Goal: Information Seeking & Learning: Learn about a topic

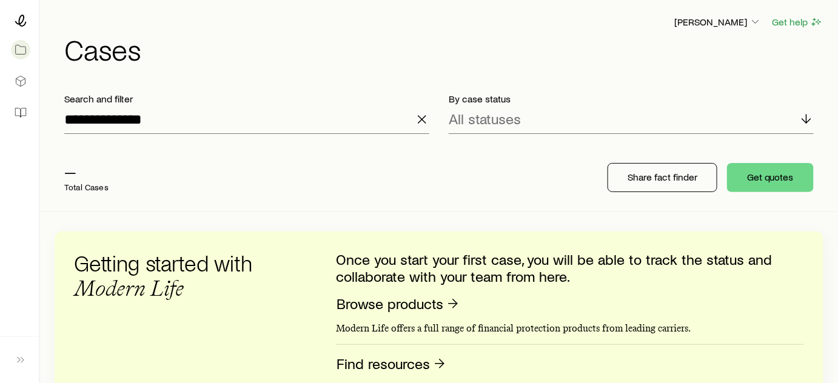
click at [418, 117] on icon "button" at bounding box center [422, 119] width 15 height 15
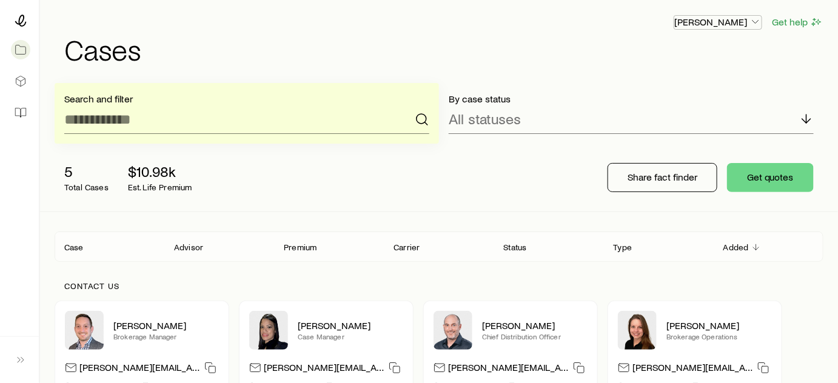
click at [720, 27] on p "[PERSON_NAME]" at bounding box center [717, 22] width 87 height 12
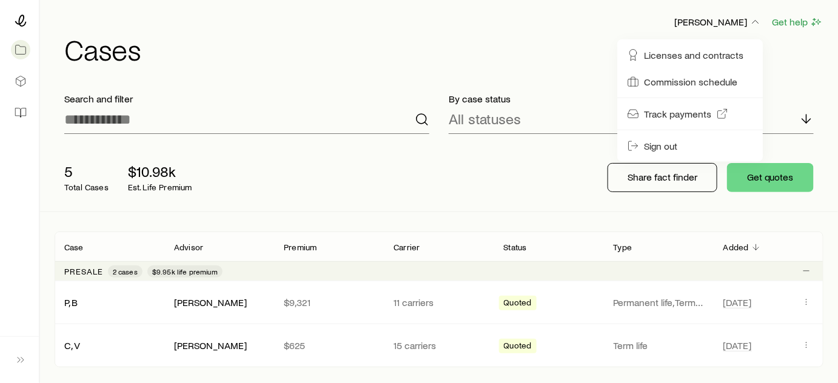
drag, startPoint x: 451, startPoint y: 54, endPoint x: 376, endPoint y: 53, distance: 74.6
click at [451, 54] on h1 "Cases" at bounding box center [443, 49] width 759 height 29
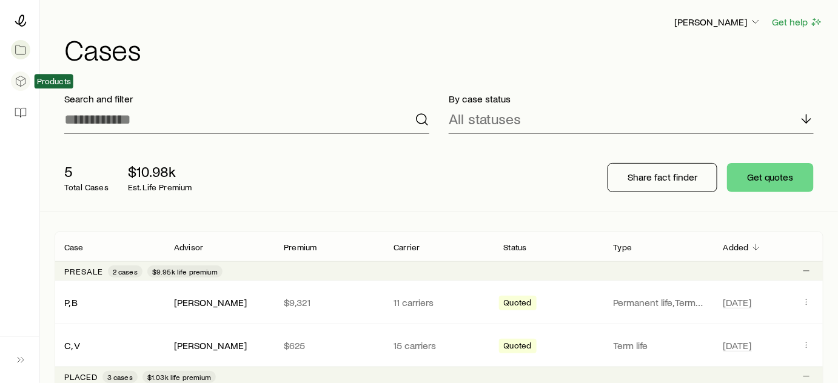
click at [22, 84] on icon at bounding box center [21, 81] width 12 height 12
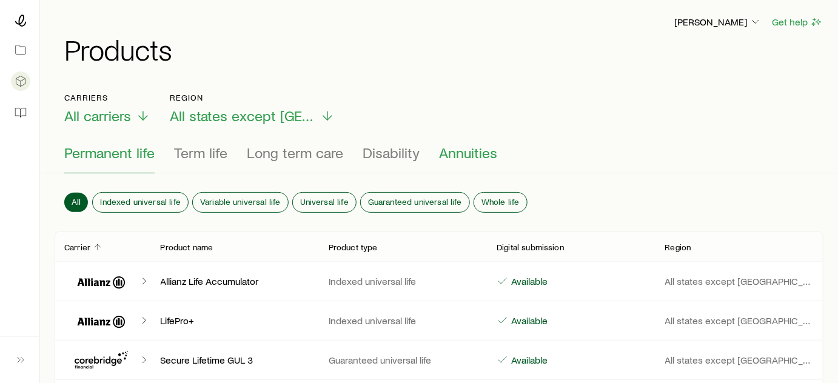
click at [466, 150] on span "Annuities" at bounding box center [468, 152] width 58 height 17
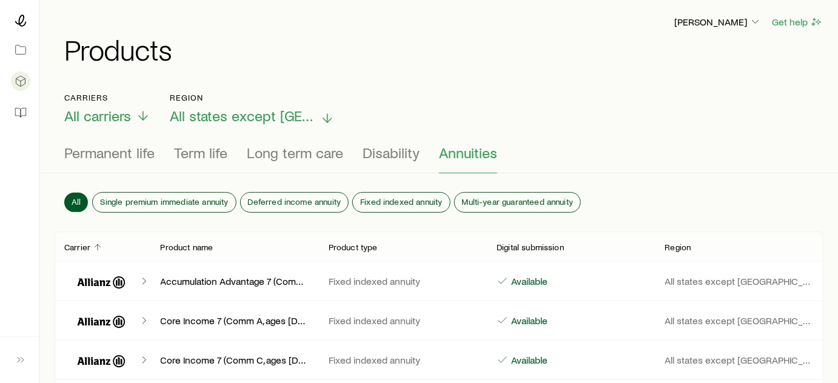
click at [205, 116] on span "All states except NY" at bounding box center [242, 115] width 145 height 17
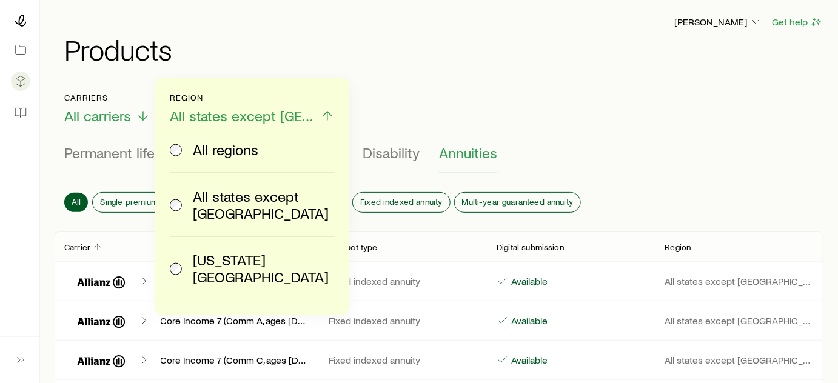
click at [194, 252] on span "New York State" at bounding box center [261, 269] width 137 height 34
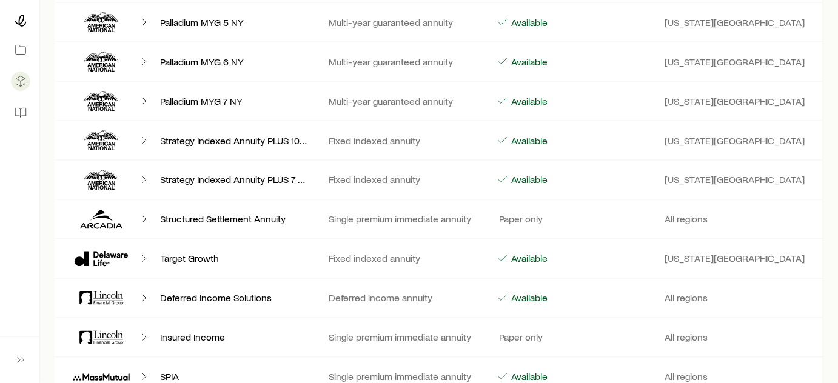
scroll to position [716, 0]
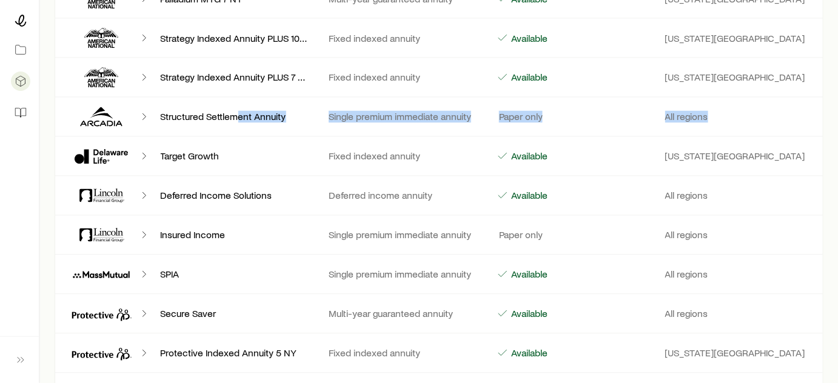
drag, startPoint x: 162, startPoint y: 155, endPoint x: 238, endPoint y: 132, distance: 79.8
click at [238, 132] on div "Carrier Product name Product type Digital submission Region 222 Annuity (Comm C…" at bounding box center [439, 358] width 769 height 1684
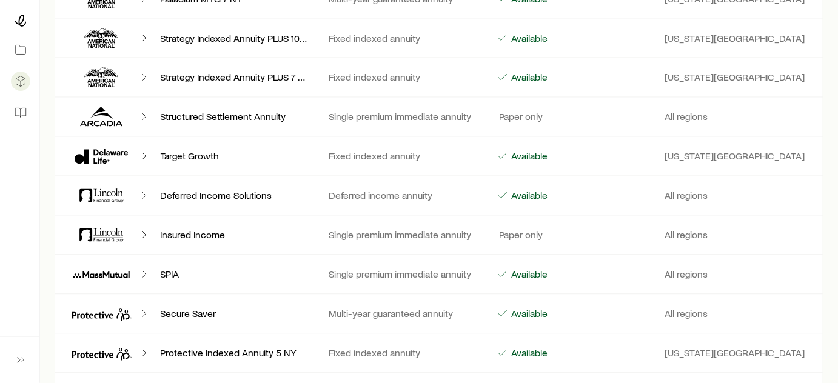
drag, startPoint x: 227, startPoint y: 143, endPoint x: 203, endPoint y: 150, distance: 25.3
click at [226, 143] on div "Target Growth Fixed indexed annuity Available New York State" at bounding box center [439, 156] width 769 height 39
drag, startPoint x: 156, startPoint y: 151, endPoint x: 275, endPoint y: 152, distance: 118.8
click at [252, 150] on div "Target Growth" at bounding box center [235, 156] width 168 height 12
click at [147, 152] on icon "Client cases" at bounding box center [144, 156] width 12 height 12
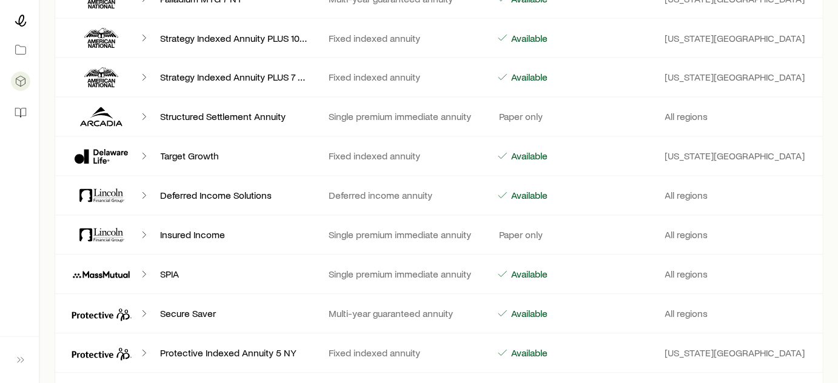
click at [145, 153] on polyline "Client cases" at bounding box center [143, 156] width 3 height 6
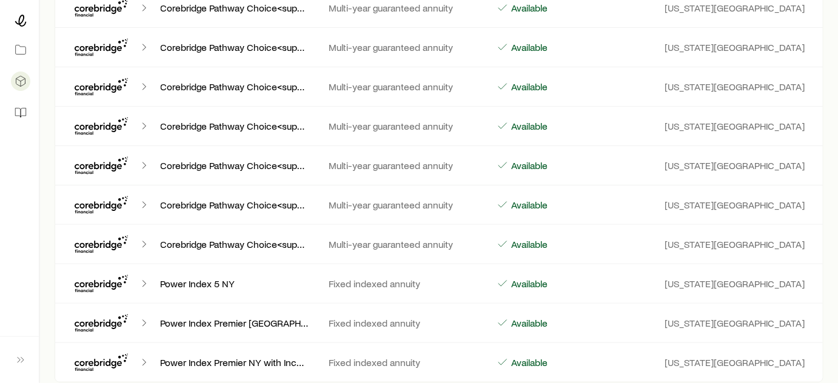
scroll to position [1598, 0]
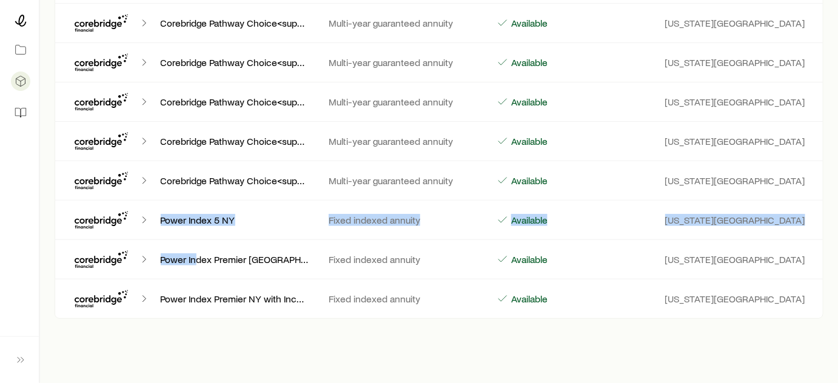
drag, startPoint x: 59, startPoint y: 210, endPoint x: 198, endPoint y: 264, distance: 149.2
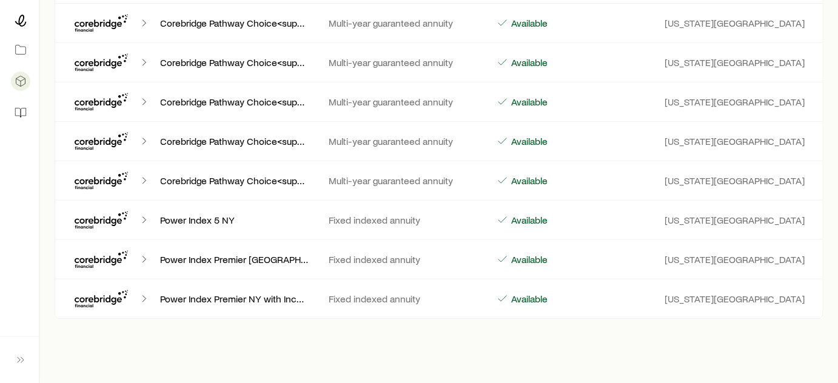
click at [221, 264] on div "Power Index Premier NY Fixed indexed annuity Available New York State" at bounding box center [439, 259] width 769 height 39
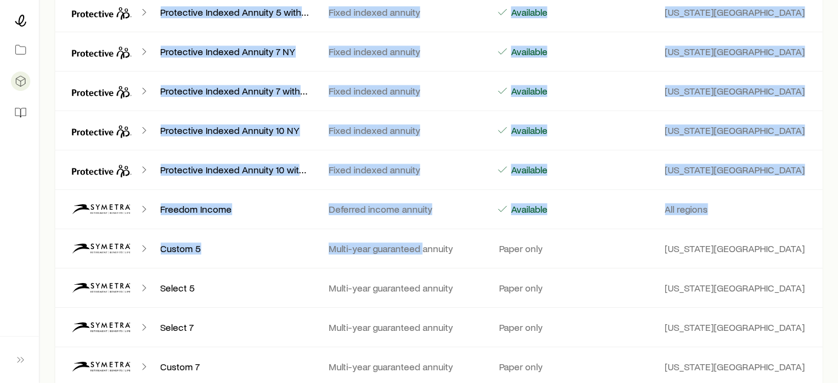
scroll to position [1102, 0]
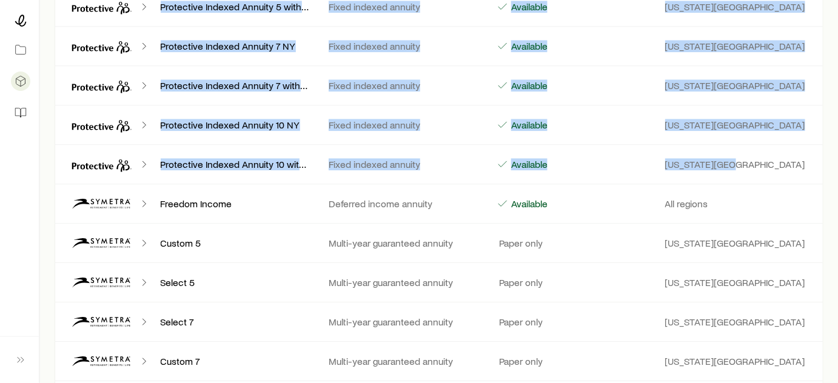
drag, startPoint x: 150, startPoint y: 128, endPoint x: 753, endPoint y: 162, distance: 604.1
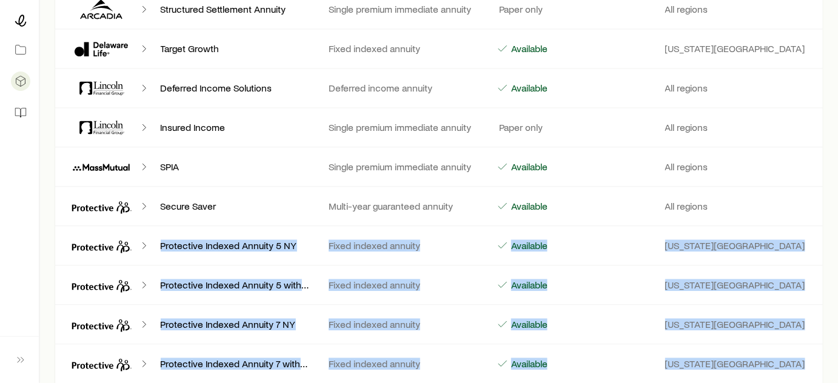
scroll to position [881, 0]
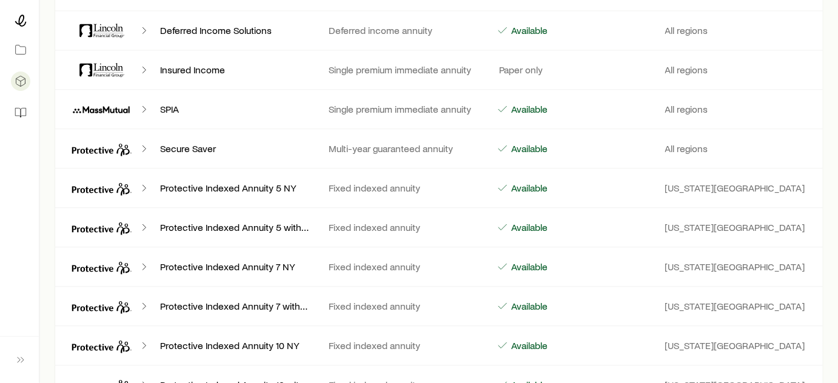
click at [764, 142] on p "All regions" at bounding box center [739, 148] width 149 height 12
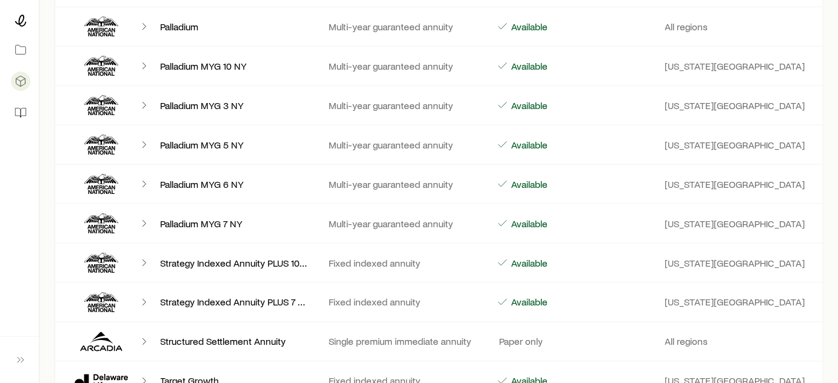
scroll to position [661, 0]
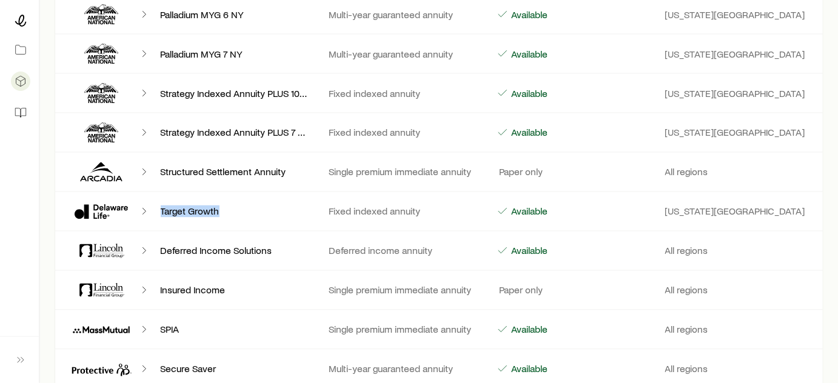
drag, startPoint x: 226, startPoint y: 210, endPoint x: 159, endPoint y: 205, distance: 66.3
click at [156, 206] on div "Target Growth" at bounding box center [235, 212] width 168 height 12
click at [161, 206] on p "Target Growth" at bounding box center [235, 212] width 149 height 12
drag, startPoint x: 70, startPoint y: 195, endPoint x: 754, endPoint y: 200, distance: 684.4
click at [754, 200] on div "Target Growth Fixed indexed annuity Available New York State" at bounding box center [439, 211] width 769 height 39
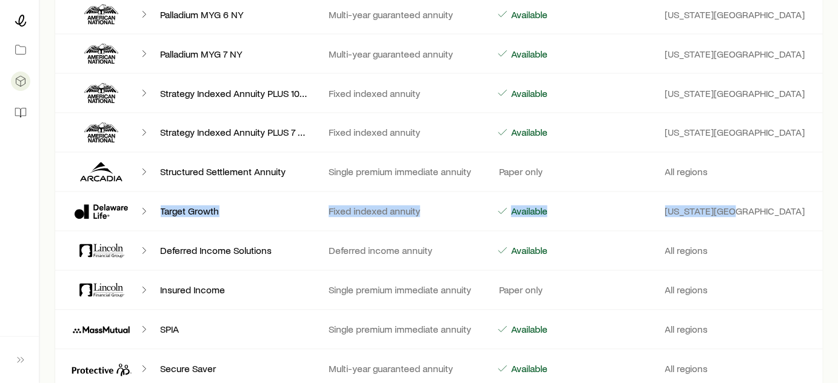
click at [754, 200] on div "Target Growth Fixed indexed annuity Available New York State" at bounding box center [439, 211] width 769 height 39
drag, startPoint x: 755, startPoint y: 200, endPoint x: 175, endPoint y: 206, distance: 579.6
click at [175, 206] on div "Target Growth Fixed indexed annuity Available New York State" at bounding box center [439, 211] width 769 height 39
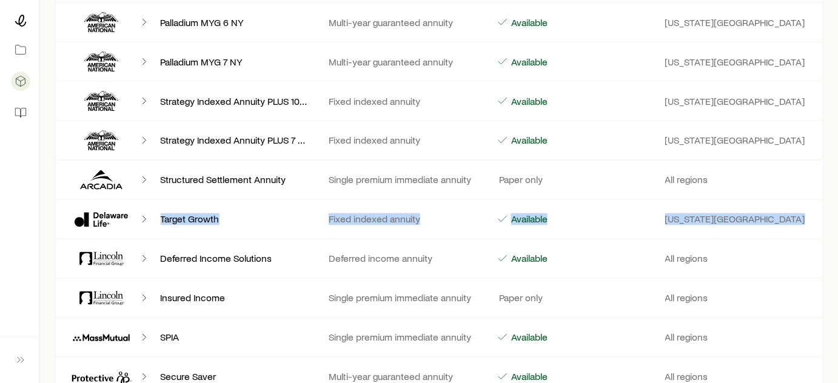
scroll to position [606, 0]
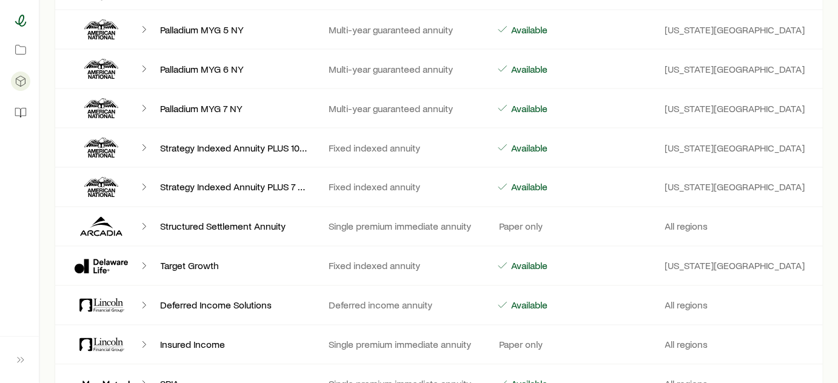
click at [16, 22] on icon at bounding box center [21, 21] width 12 height 12
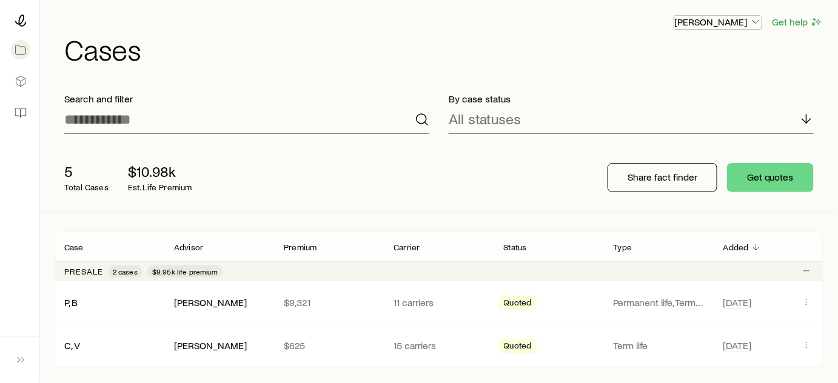
click at [740, 24] on p "[PERSON_NAME]" at bounding box center [717, 22] width 87 height 12
click at [682, 142] on button "Sign out" at bounding box center [690, 146] width 136 height 22
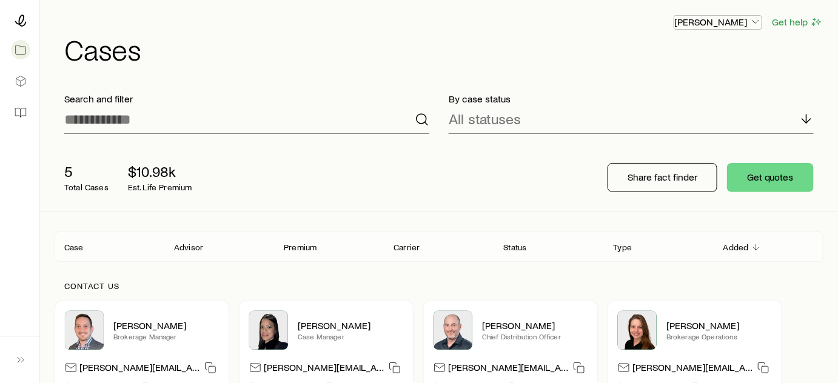
click at [716, 25] on p "[PERSON_NAME]" at bounding box center [717, 22] width 87 height 12
click at [675, 145] on span "Sign out" at bounding box center [660, 146] width 33 height 12
